Goal: Find specific page/section: Find specific page/section

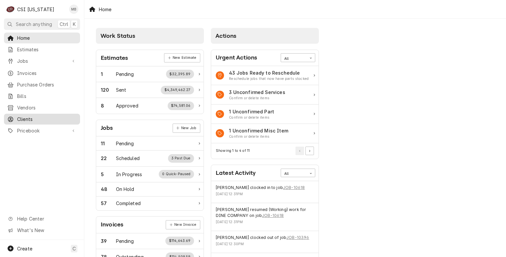
click at [34, 116] on span "Clients" at bounding box center [47, 119] width 60 height 7
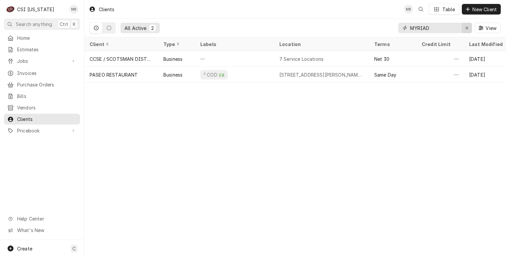
click at [466, 27] on icon "Erase input" at bounding box center [467, 28] width 4 height 5
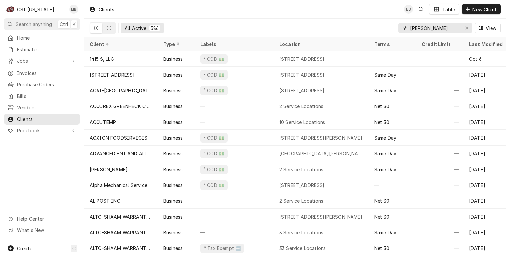
type input "morgan"
